Goal: Task Accomplishment & Management: Use online tool/utility

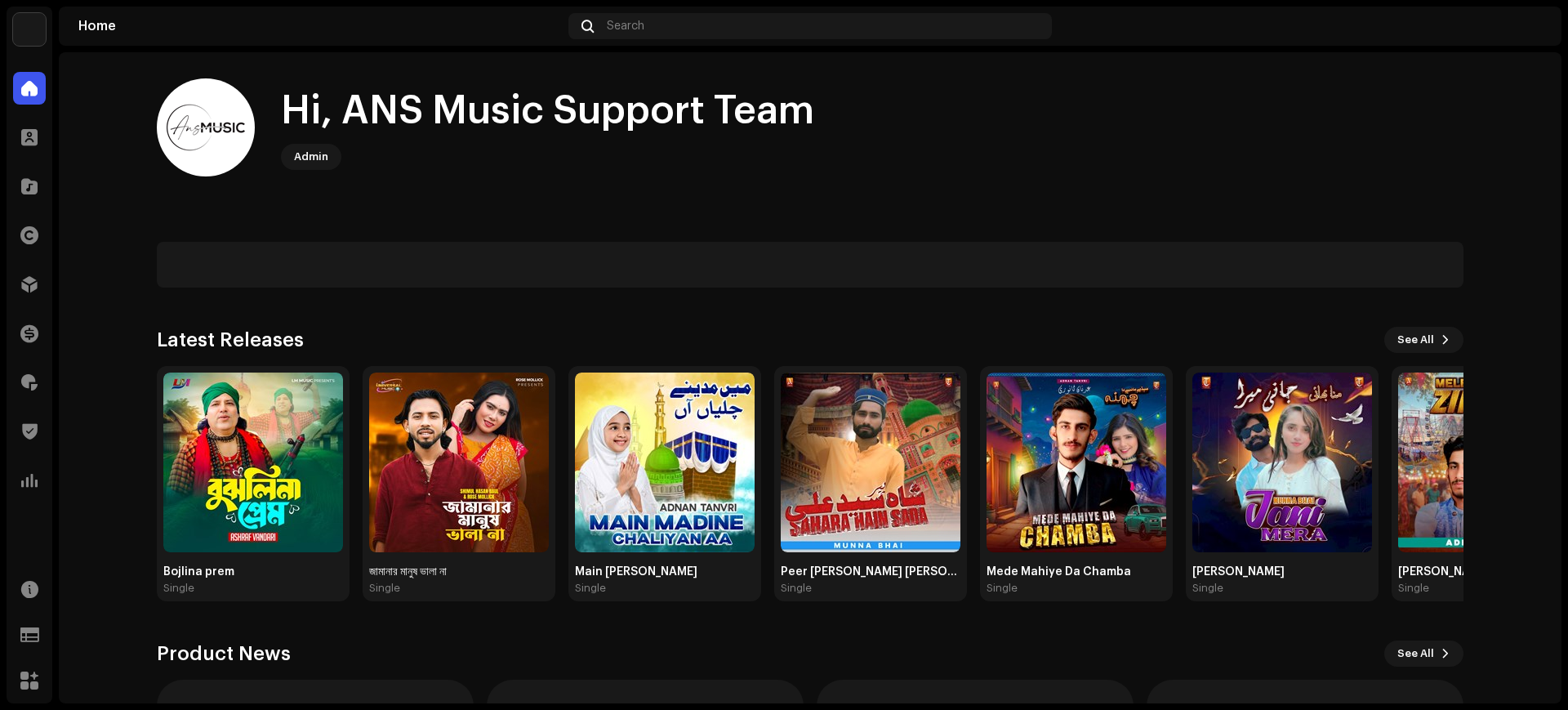
click at [991, 169] on div "Hi, ANS Music Support Team Admin" at bounding box center [810, 127] width 1307 height 98
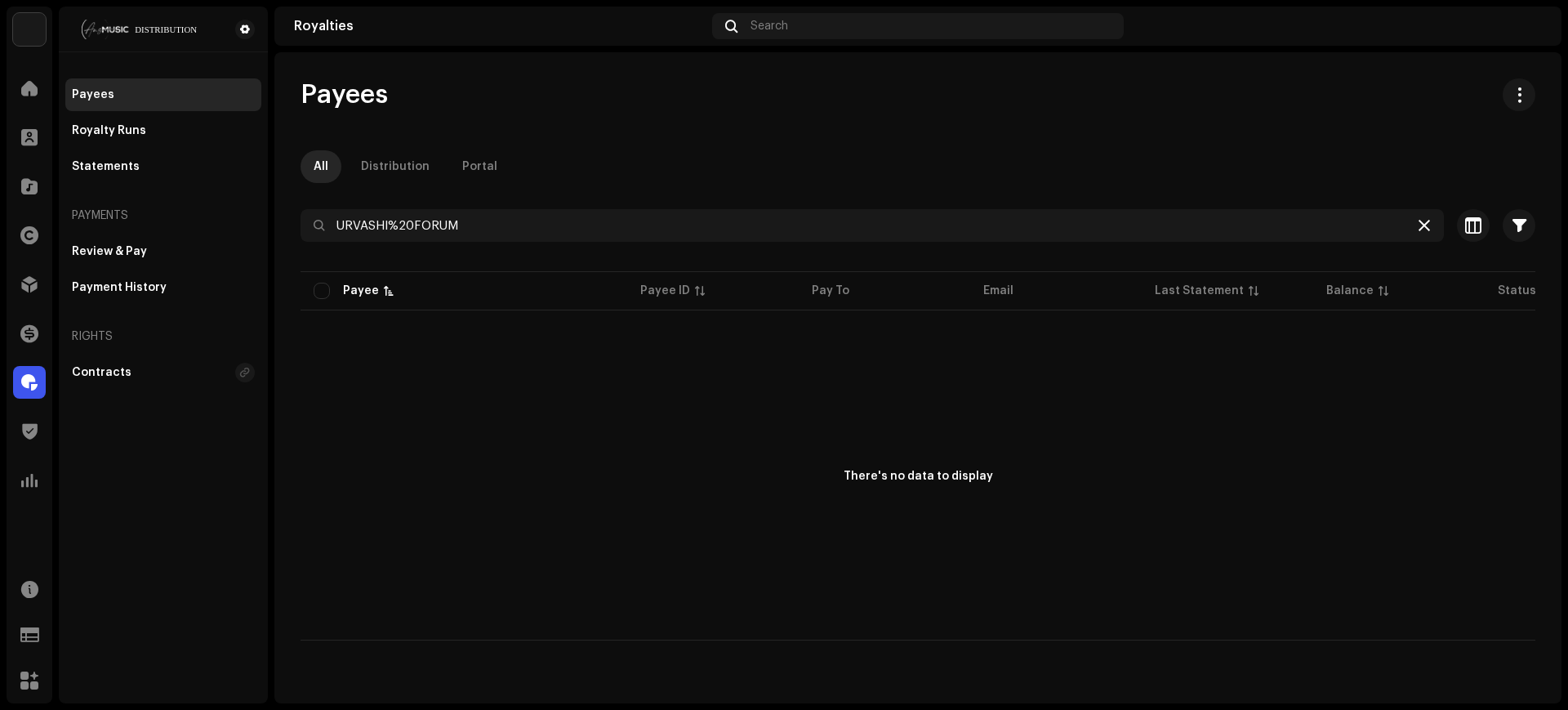
click at [1428, 224] on icon at bounding box center [1425, 226] width 12 height 13
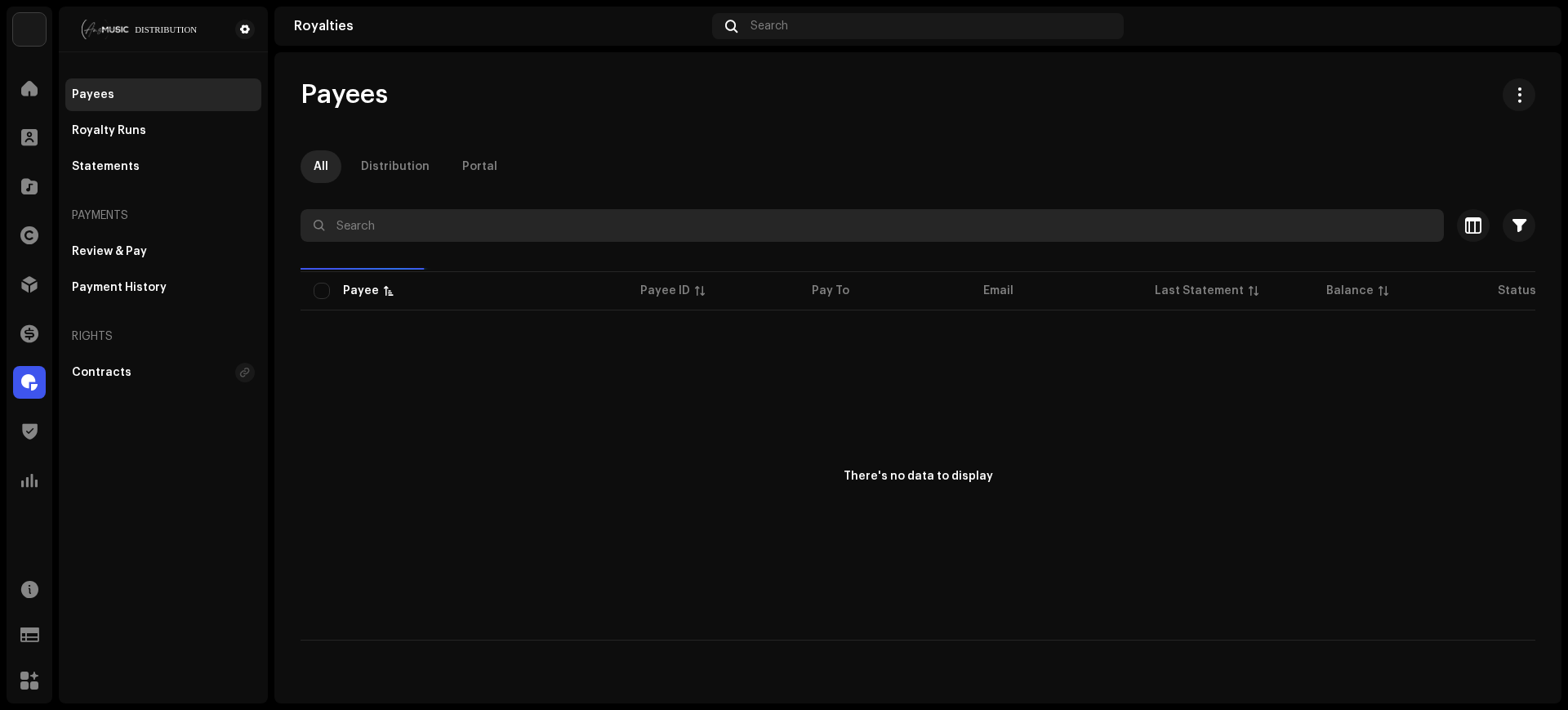
click at [1083, 234] on input "text" at bounding box center [872, 225] width 1144 height 33
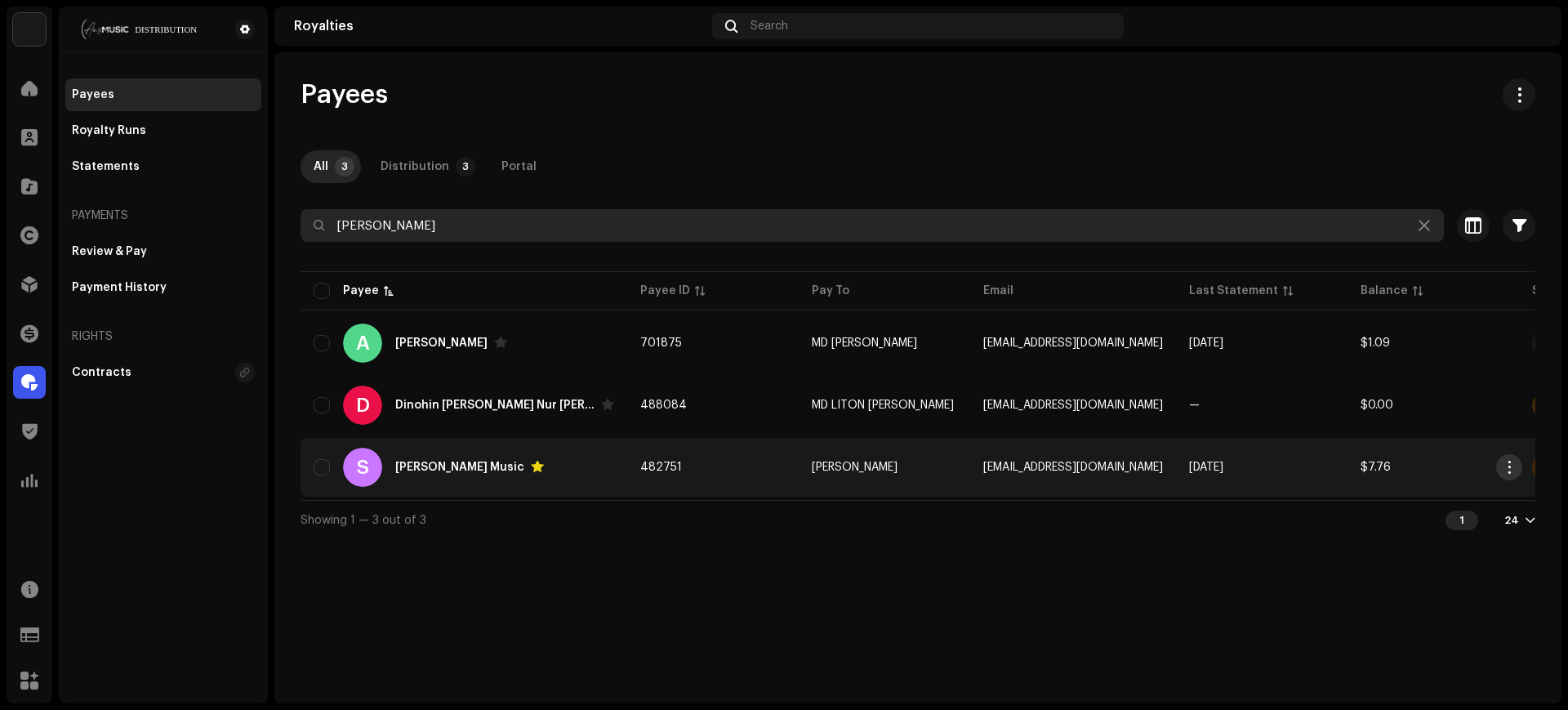
type input "[PERSON_NAME]"
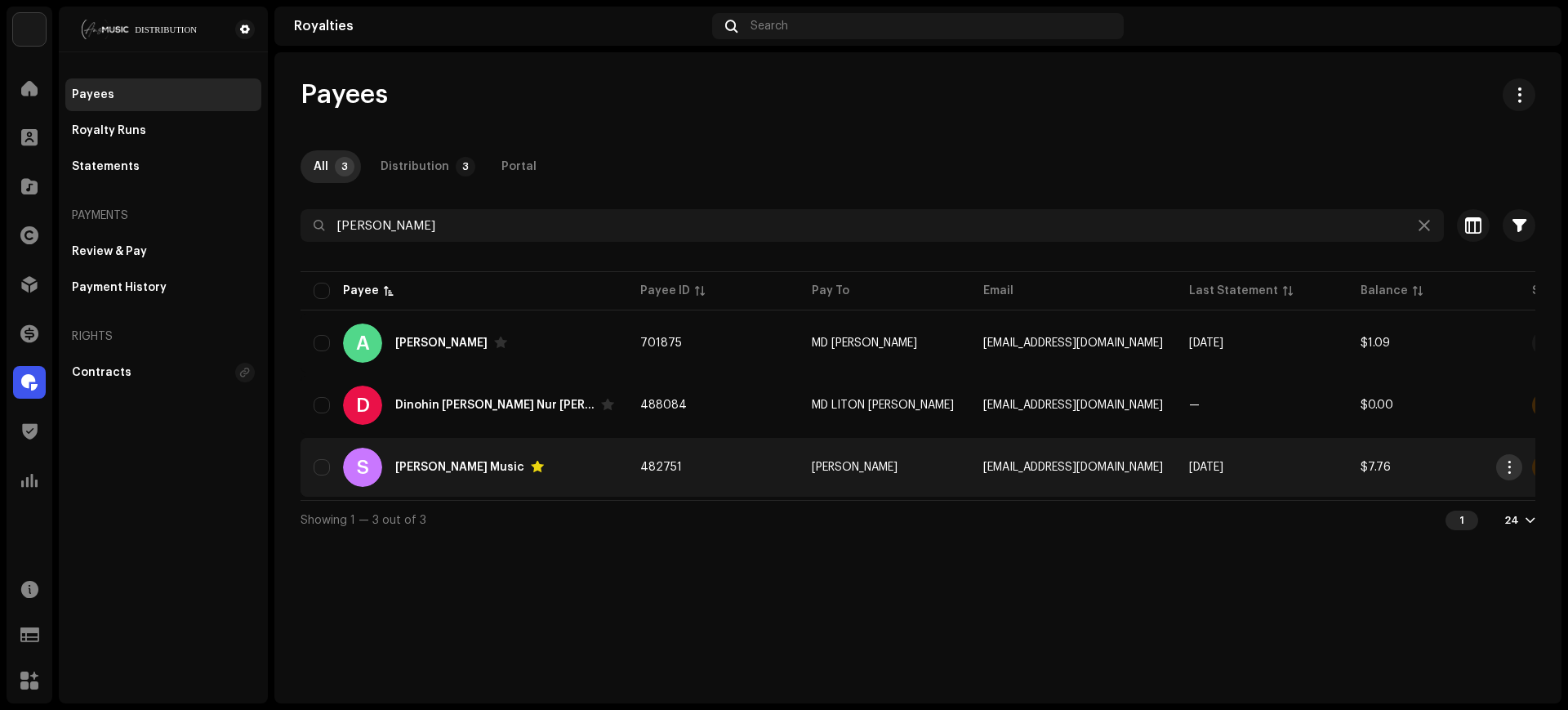
click at [1504, 473] on span "button" at bounding box center [1509, 467] width 13 height 13
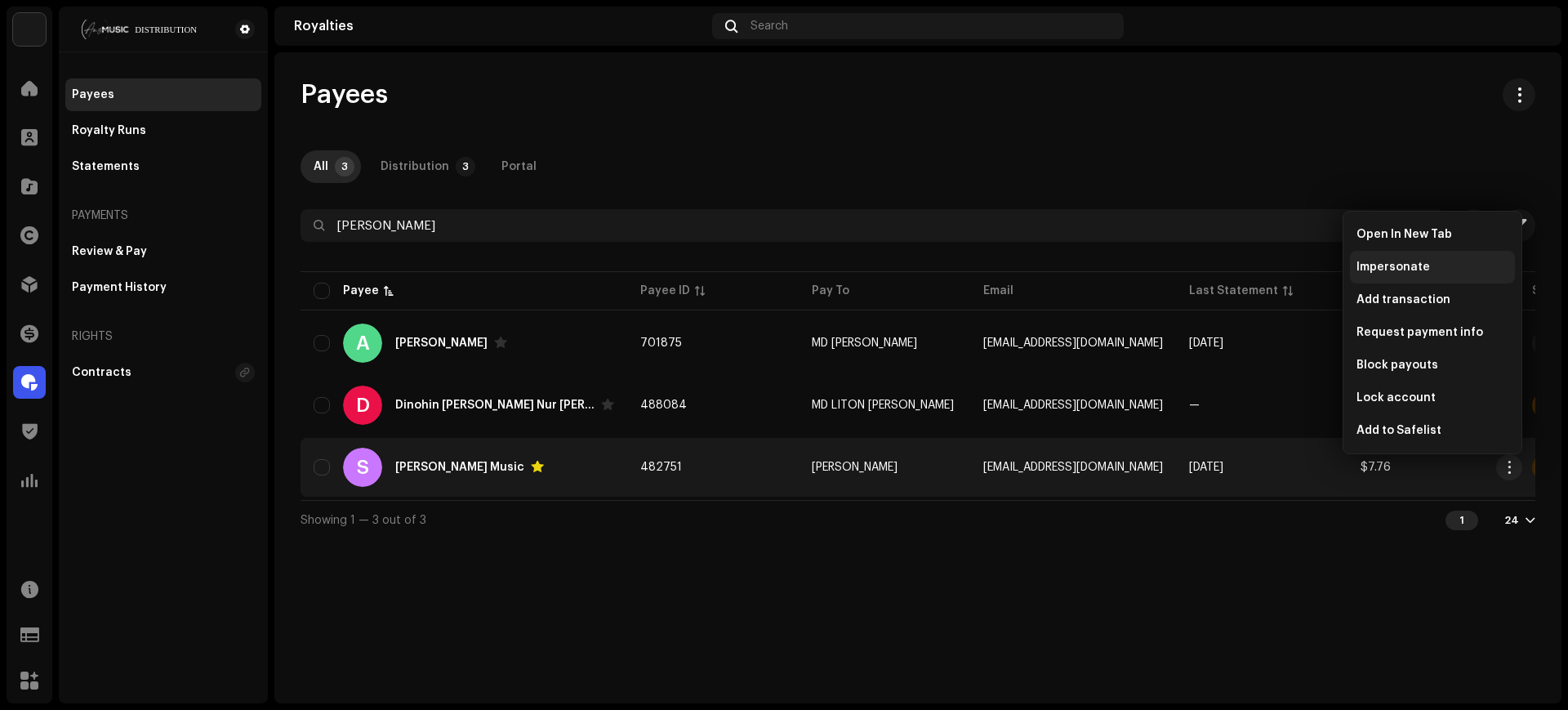
click at [1387, 277] on div "Impersonate" at bounding box center [1432, 267] width 165 height 33
